Goal: Task Accomplishment & Management: Complete application form

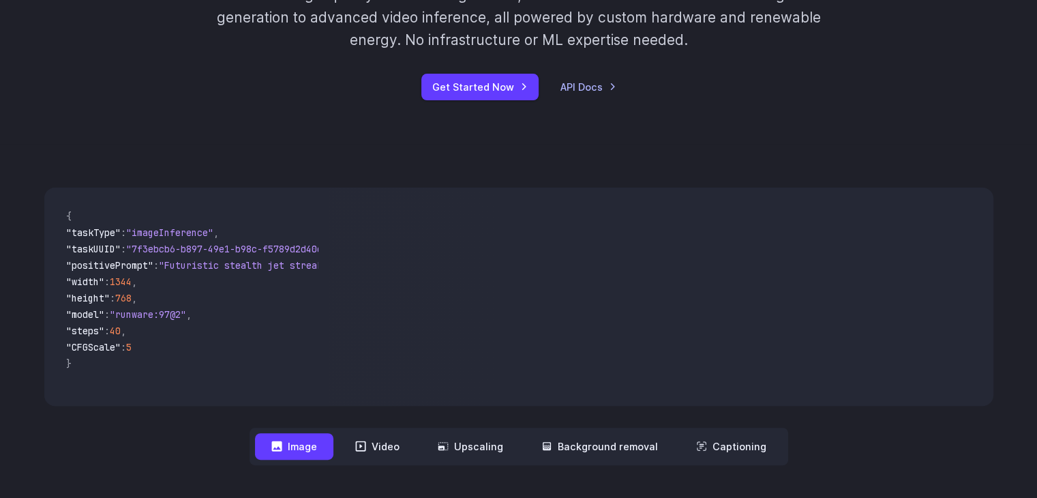
scroll to position [261, 0]
click at [567, 91] on link "API Docs" at bounding box center [588, 86] width 56 height 16
drag, startPoint x: 0, startPoint y: 0, endPoint x: 428, endPoint y: 80, distance: 435.6
click at [428, 80] on link "Get Started Now" at bounding box center [479, 86] width 117 height 27
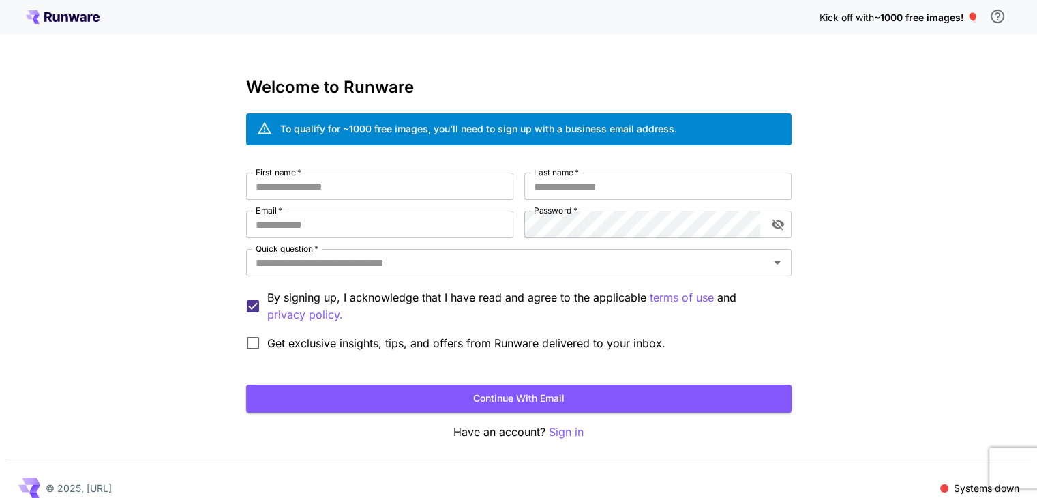
click at [918, 6] on div "Kick off with ~1000 free images! 🎈" at bounding box center [915, 17] width 192 height 29
